Goal: Task Accomplishment & Management: Manage account settings

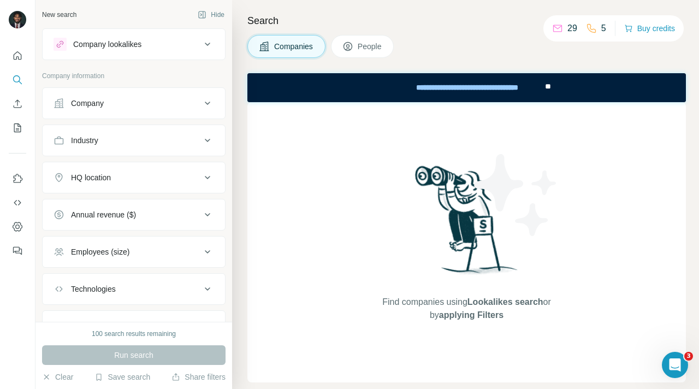
click at [8, 17] on div at bounding box center [19, 21] width 32 height 36
click at [16, 20] on img at bounding box center [17, 19] width 17 height 17
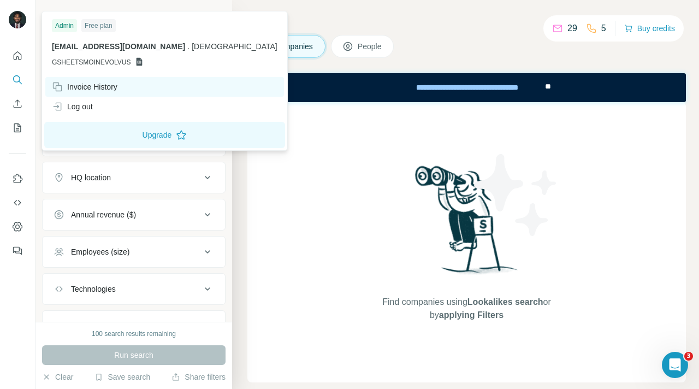
click at [90, 90] on div "Invoice History" at bounding box center [84, 86] width 65 height 11
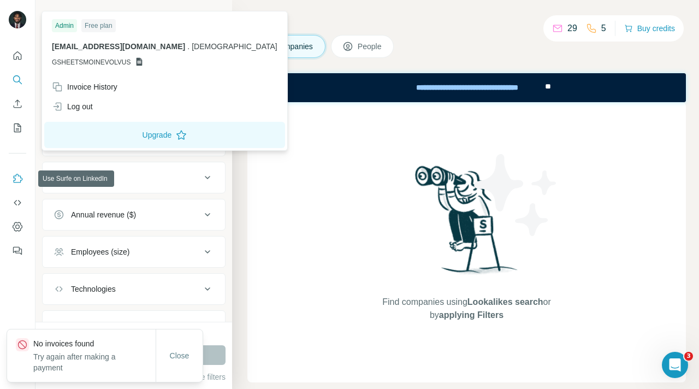
click at [17, 170] on button "Use Surfe on LinkedIn" at bounding box center [17, 179] width 17 height 20
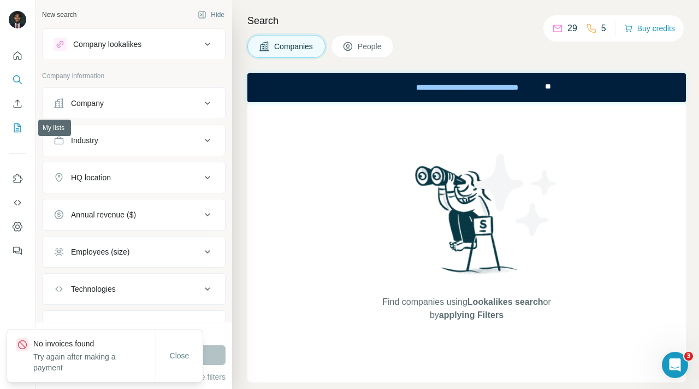
click at [16, 132] on icon "My lists" at bounding box center [17, 127] width 7 height 9
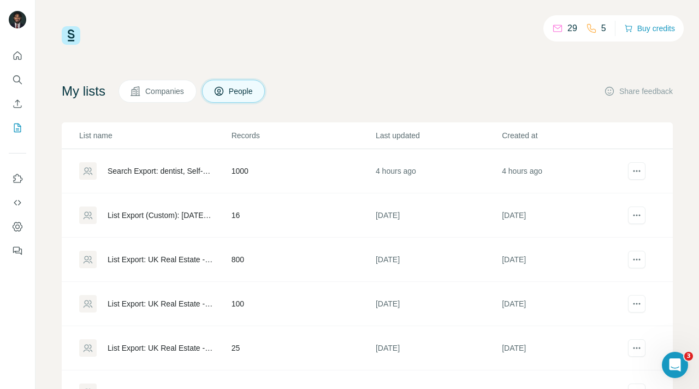
click at [605, 192] on span "Download list as CSV" at bounding box center [569, 193] width 74 height 11
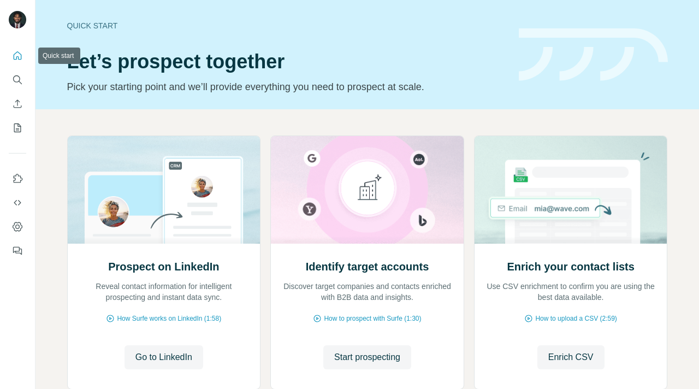
click at [17, 18] on img at bounding box center [17, 19] width 17 height 17
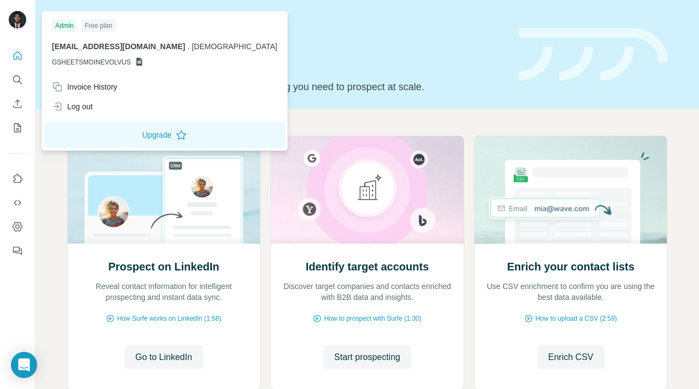
click at [64, 53] on div "[EMAIL_ADDRESS][DOMAIN_NAME] . moinevolvus GSHEETSMOINEVOLVUS" at bounding box center [164, 54] width 225 height 26
click at [73, 87] on div "Invoice History" at bounding box center [84, 86] width 65 height 11
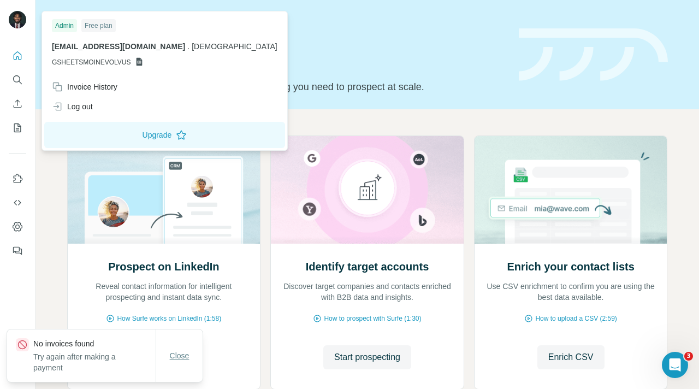
click at [181, 353] on span "Close" at bounding box center [180, 355] width 20 height 11
